Goal: Information Seeking & Learning: Stay updated

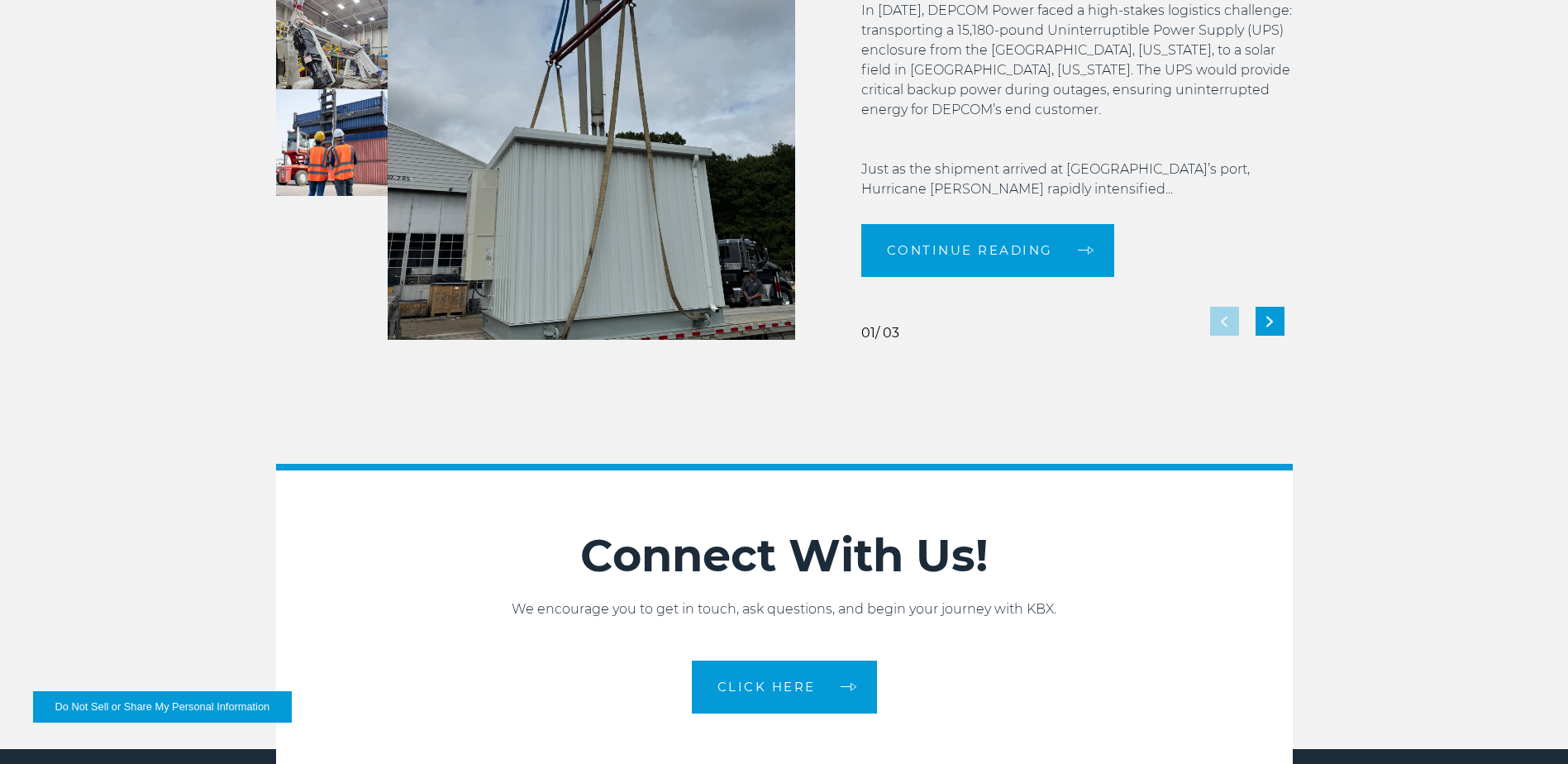
scroll to position [3686, 0]
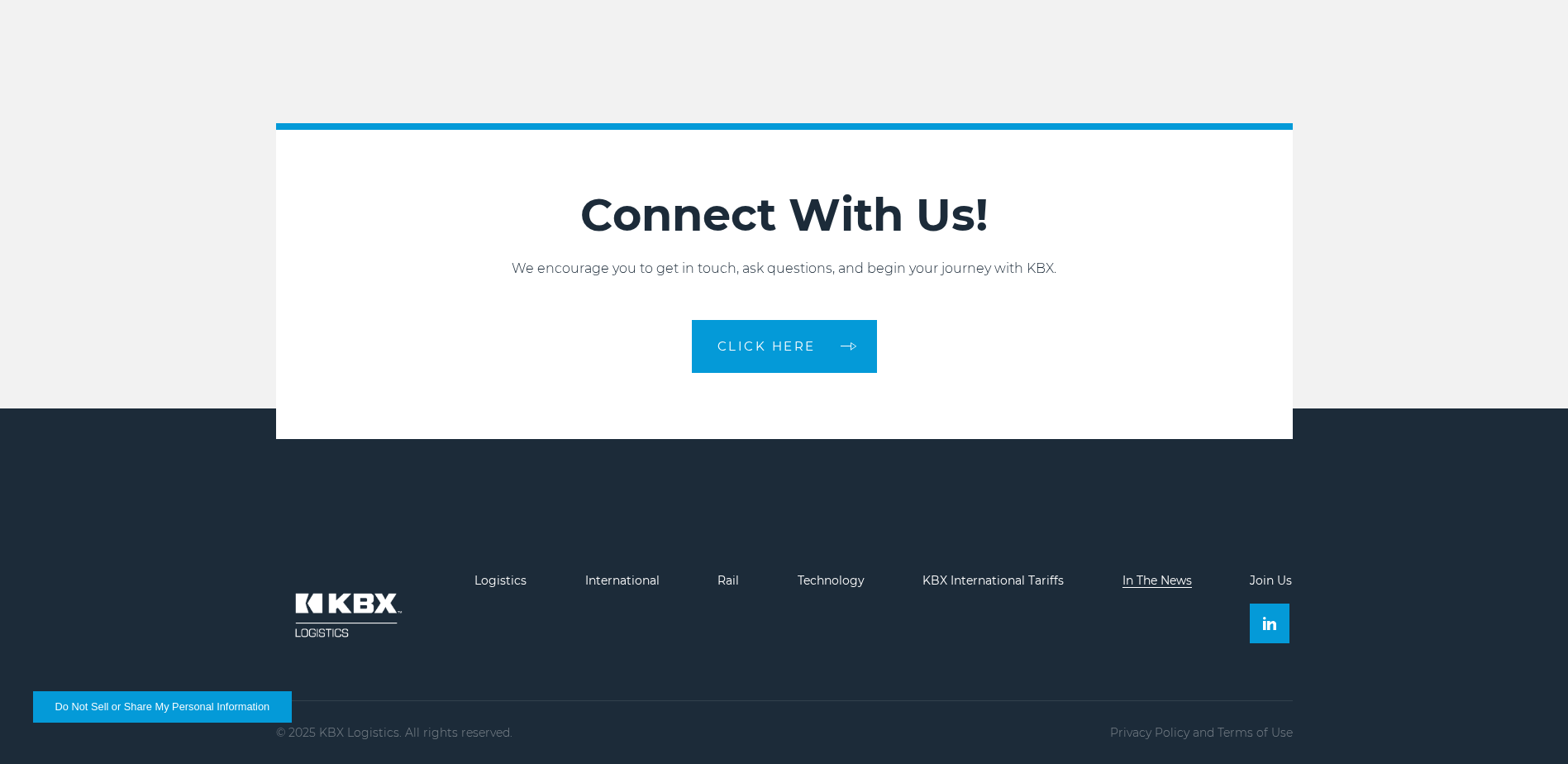
click at [1160, 577] on link "In The News" at bounding box center [1156, 580] width 70 height 14
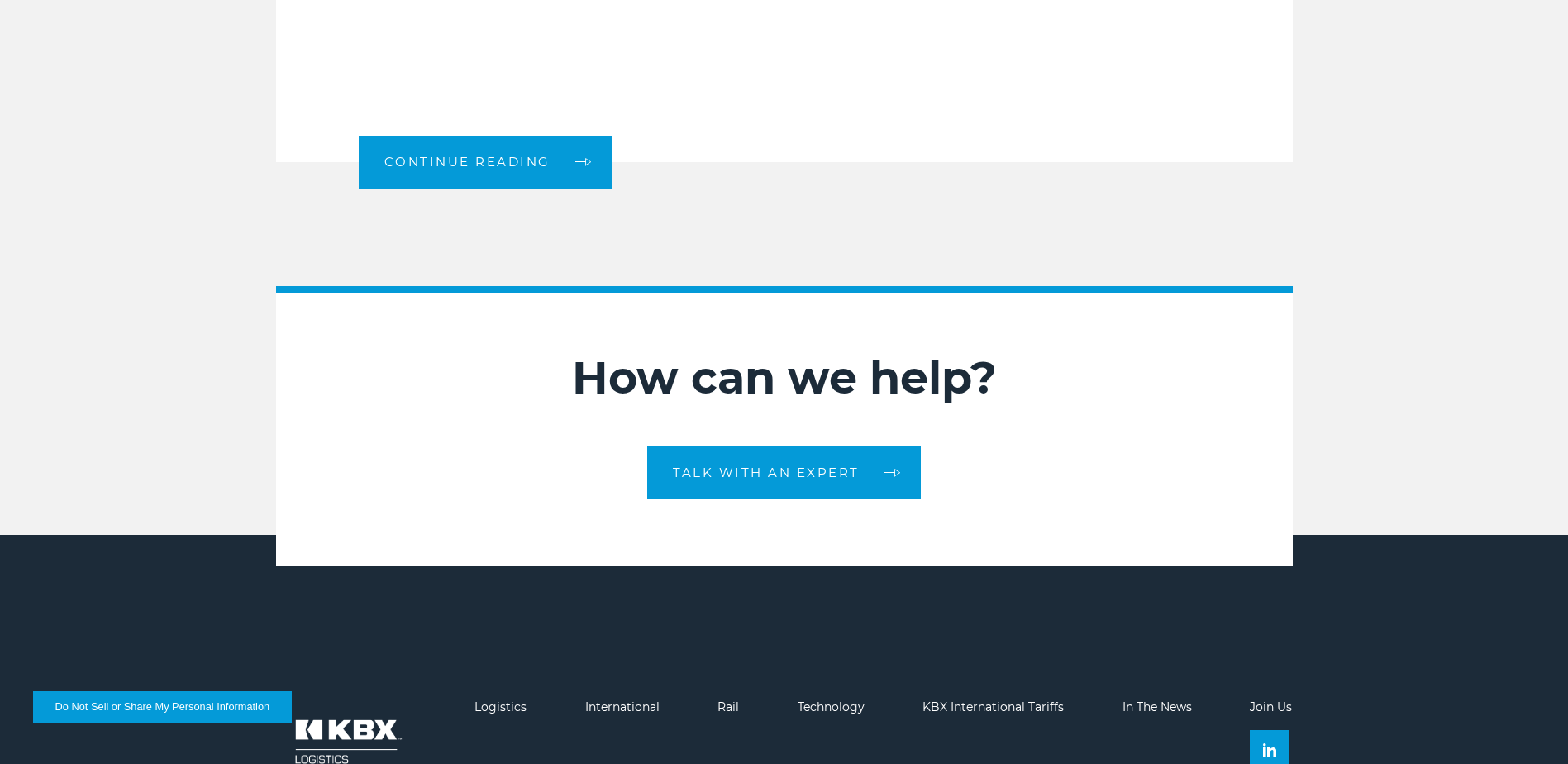
scroll to position [2149, 0]
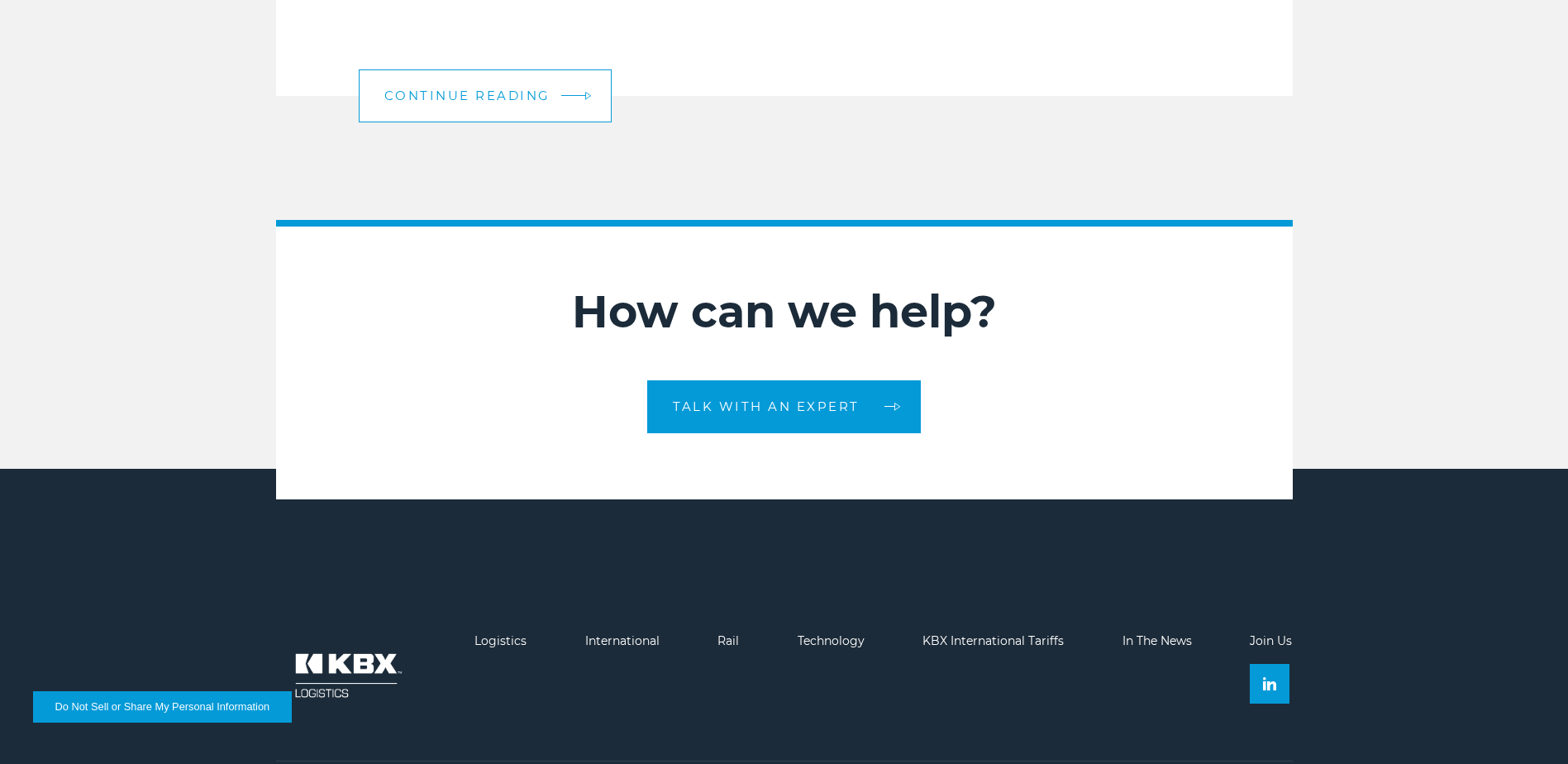
click at [441, 89] on span "Continue Reading" at bounding box center [468, 96] width 166 height 13
